Goal: Information Seeking & Learning: Learn about a topic

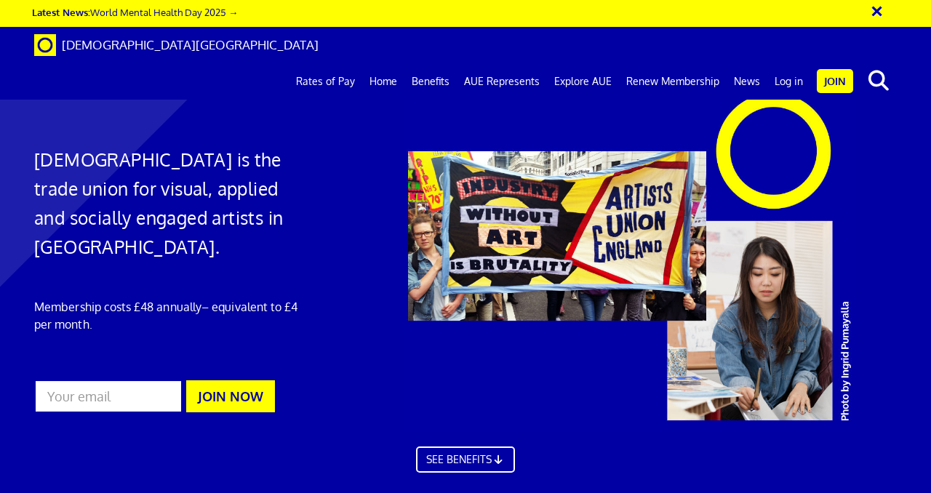
scroll to position [0, 3]
click at [329, 63] on link "Rates of Pay" at bounding box center [325, 81] width 73 height 36
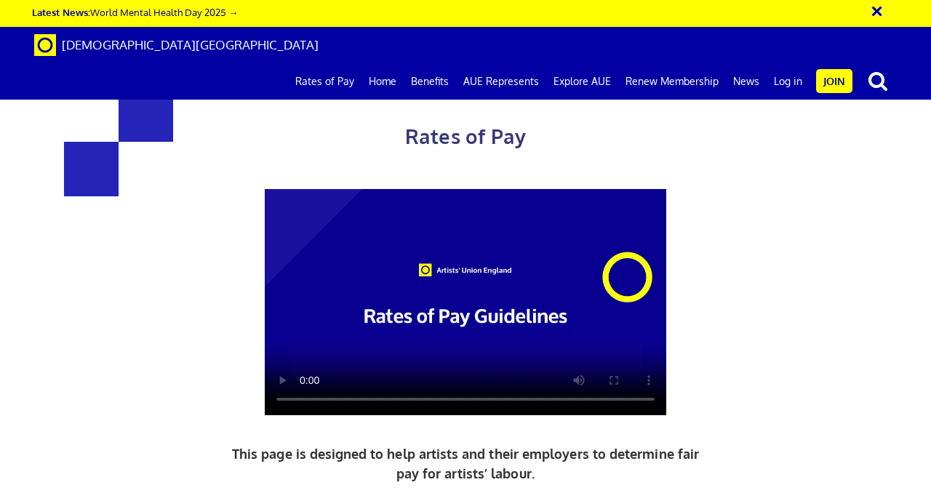
scroll to position [538, 0]
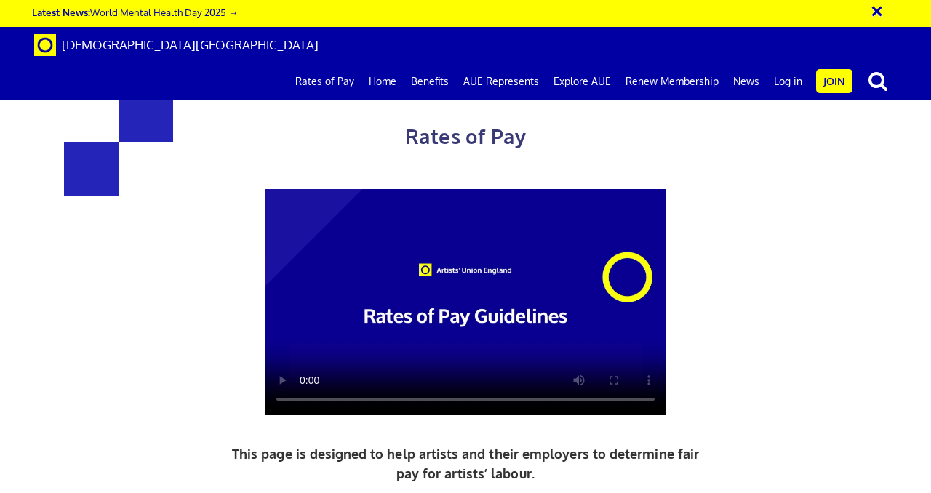
scroll to position [569, 0]
